Goal: Information Seeking & Learning: Learn about a topic

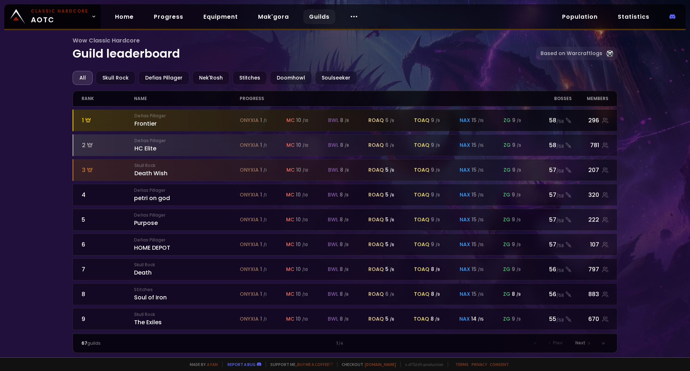
click at [249, 120] on span "onyxia" at bounding box center [249, 120] width 19 height 8
click at [142, 121] on div "Defias Pillager Frontier" at bounding box center [186, 120] width 105 height 15
click at [595, 119] on div "296" at bounding box center [590, 120] width 37 height 9
